Goal: Task Accomplishment & Management: Complete application form

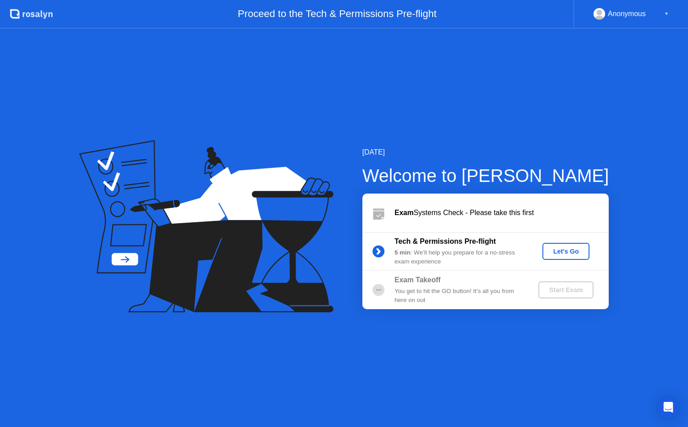
click at [569, 249] on div "Let's Go" at bounding box center [566, 251] width 40 height 7
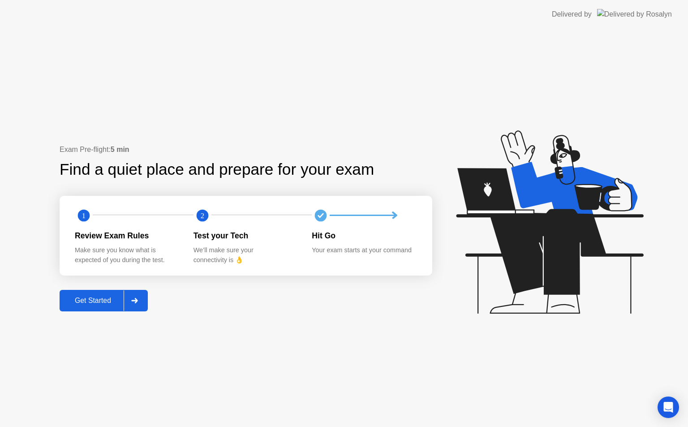
click at [92, 303] on div "Get Started" at bounding box center [92, 300] width 61 height 8
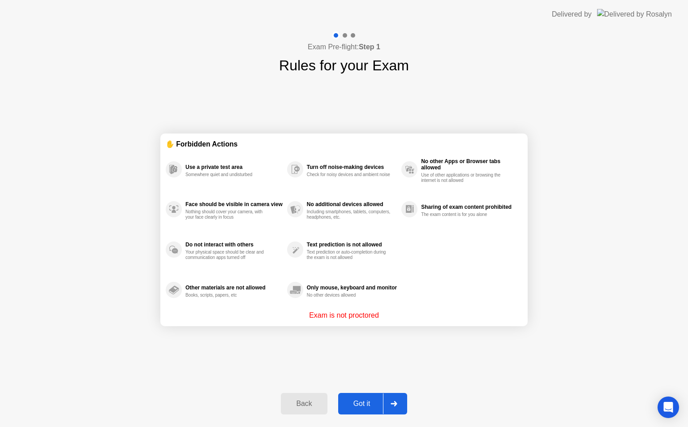
click at [355, 399] on div "Got it" at bounding box center [362, 403] width 42 height 8
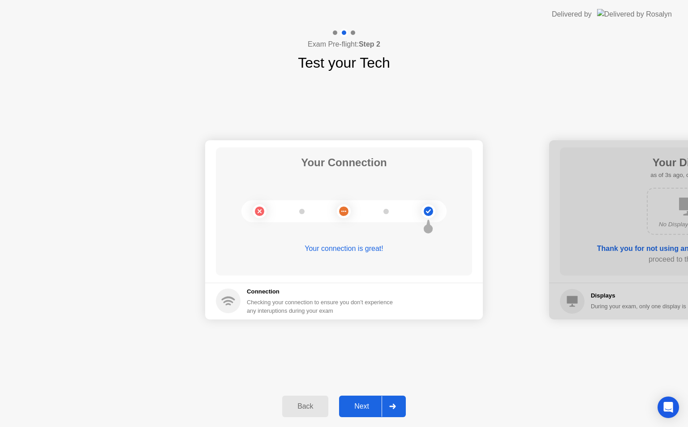
click at [391, 401] on div at bounding box center [391, 406] width 21 height 21
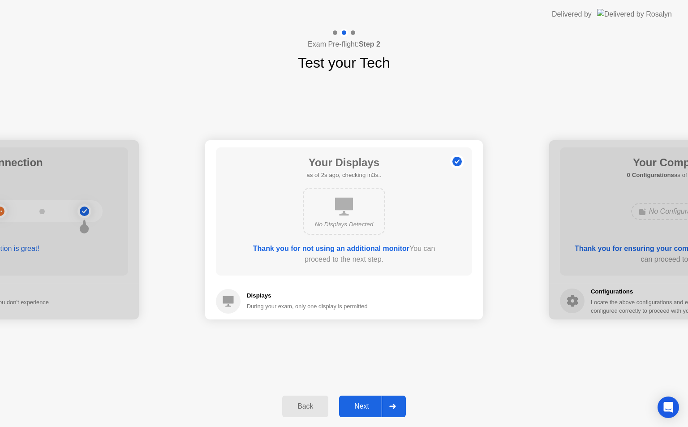
click at [391, 401] on div at bounding box center [391, 406] width 21 height 21
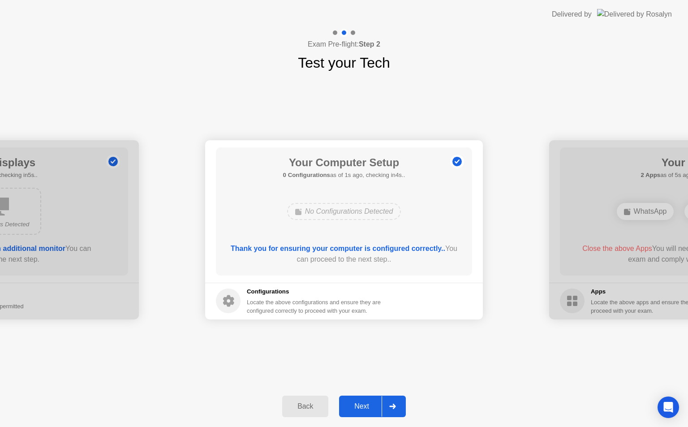
click at [391, 401] on div at bounding box center [391, 406] width 21 height 21
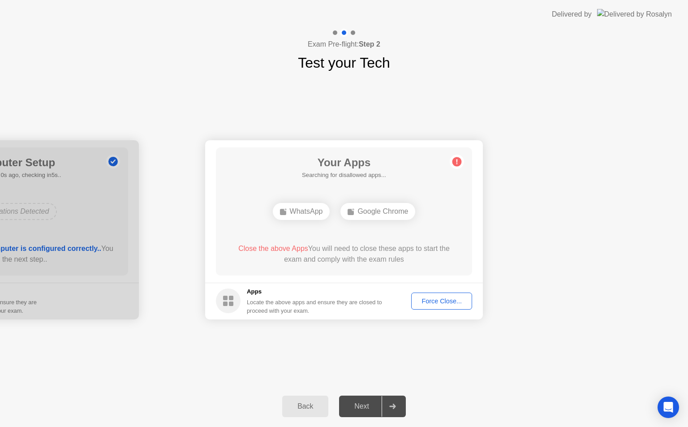
click at [433, 358] on div "Your Connection Your connection is great! Connection Checking your connection t…" at bounding box center [344, 229] width 688 height 312
click at [434, 301] on div "Force Close..." at bounding box center [441, 300] width 55 height 7
click at [443, 300] on div "Force Close..." at bounding box center [441, 300] width 55 height 7
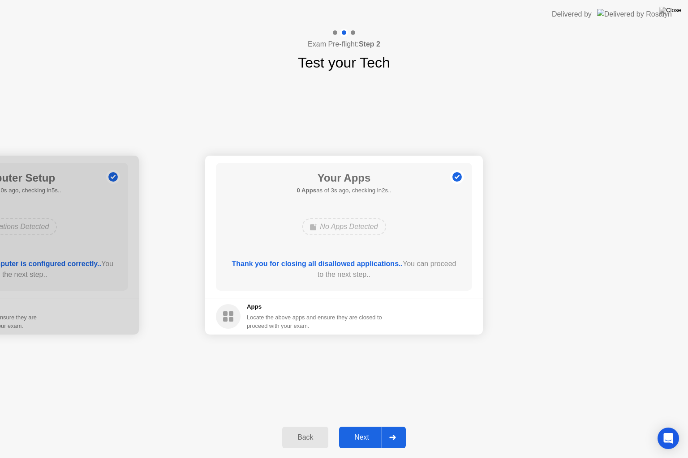
click at [363, 426] on div "Next" at bounding box center [362, 438] width 40 height 8
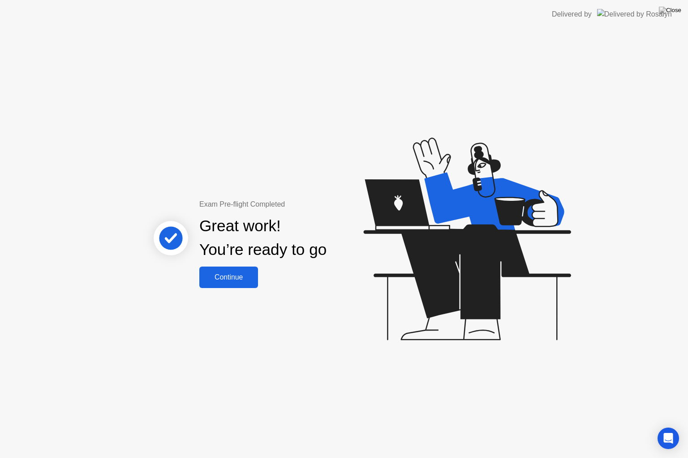
drag, startPoint x: 363, startPoint y: 437, endPoint x: 495, endPoint y: 411, distance: 134.7
click at [495, 411] on div "Exam Pre-flight Completed Great work! You’re ready to go Continue" at bounding box center [344, 244] width 688 height 430
click at [223, 278] on div "Continue" at bounding box center [228, 278] width 53 height 8
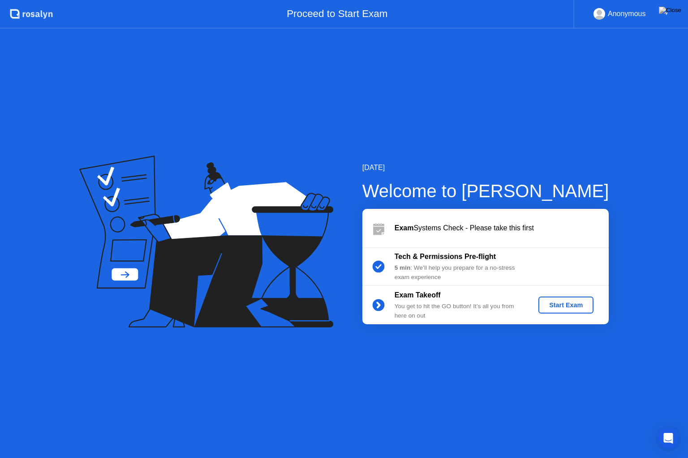
click at [456, 260] on b "Tech & Permissions Pre-flight" at bounding box center [444, 257] width 101 height 8
click at [561, 303] on div "Start Exam" at bounding box center [566, 305] width 48 height 7
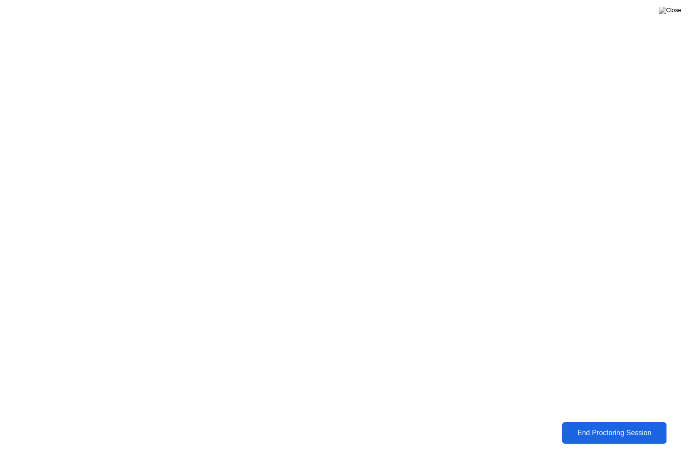
click at [611, 426] on div "End Proctoring Session" at bounding box center [614, 433] width 99 height 8
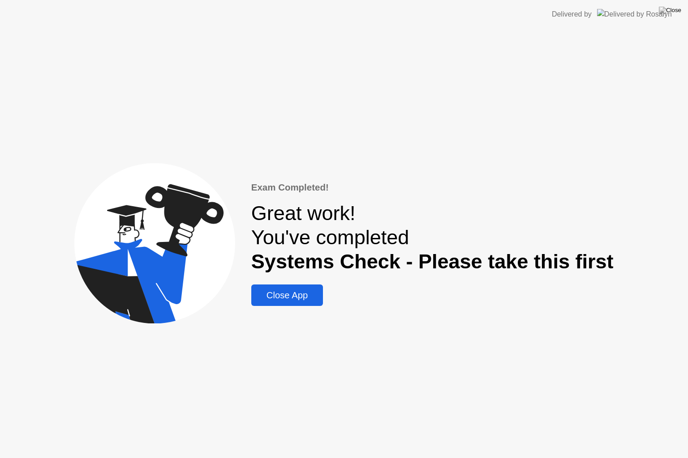
click at [292, 300] on div "Close App" at bounding box center [287, 296] width 66 height 10
